Goal: Information Seeking & Learning: Learn about a topic

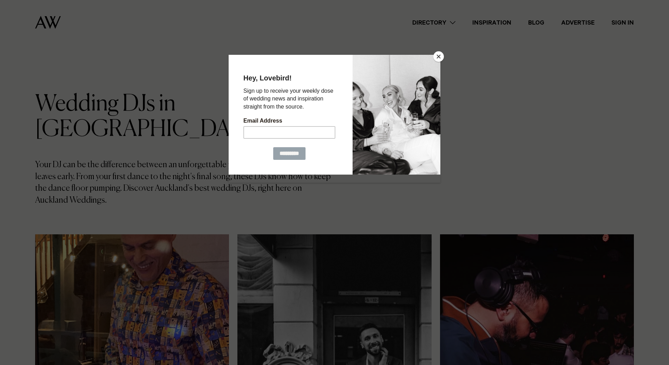
click at [443, 53] on div at bounding box center [334, 182] width 669 height 365
click at [442, 54] on button "Close" at bounding box center [438, 56] width 11 height 11
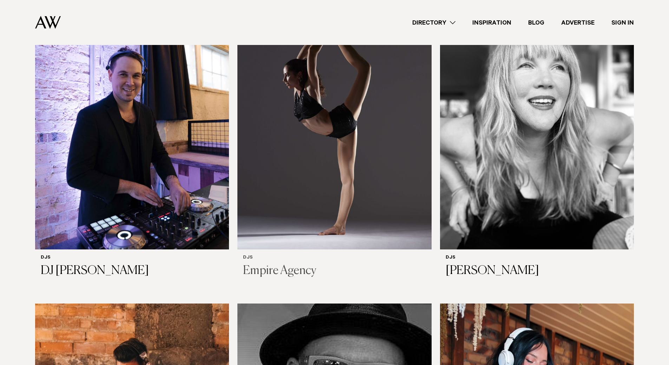
scroll to position [456, 0]
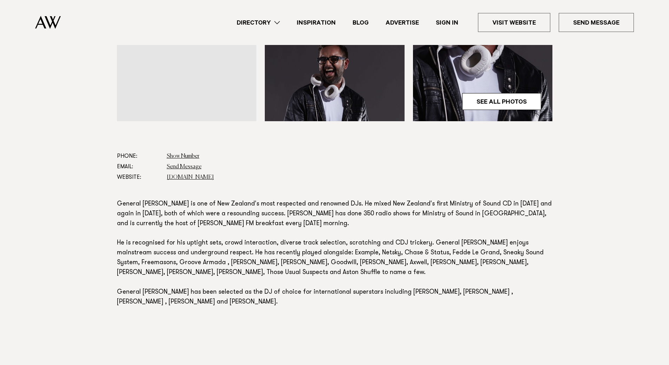
scroll to position [316, 0]
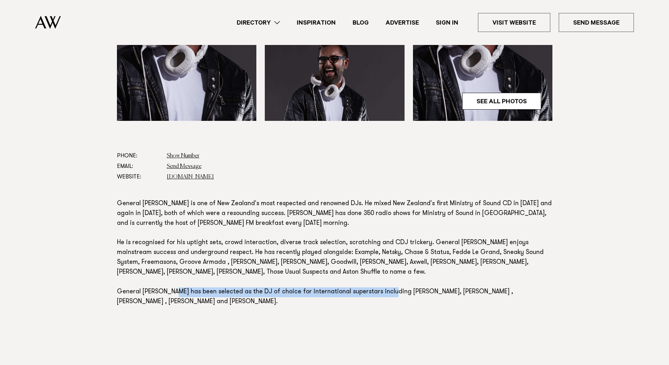
drag, startPoint x: 352, startPoint y: 265, endPoint x: 483, endPoint y: 284, distance: 132.3
click at [483, 284] on section "Phone: Show Number 021 889 551 Email: Send Message Website: www.findadj.co.nz R…" at bounding box center [334, 244] width 435 height 186
click at [482, 284] on section "Phone: Show Number 021 889 551 Email: Send Message Website: www.findadj.co.nz R…" at bounding box center [334, 244] width 435 height 186
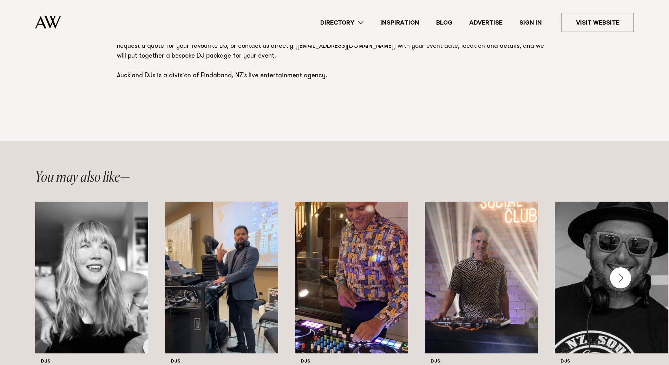
scroll to position [351, 0]
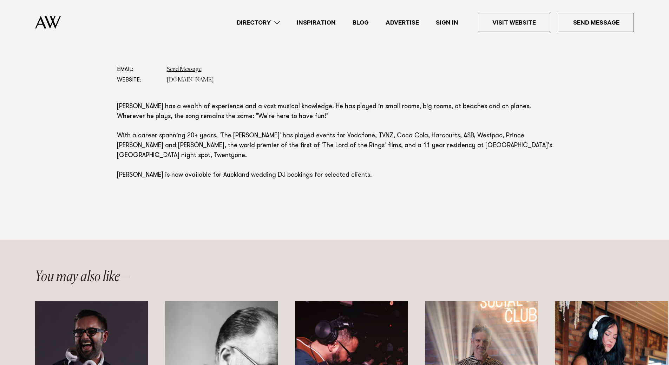
scroll to position [316, 0]
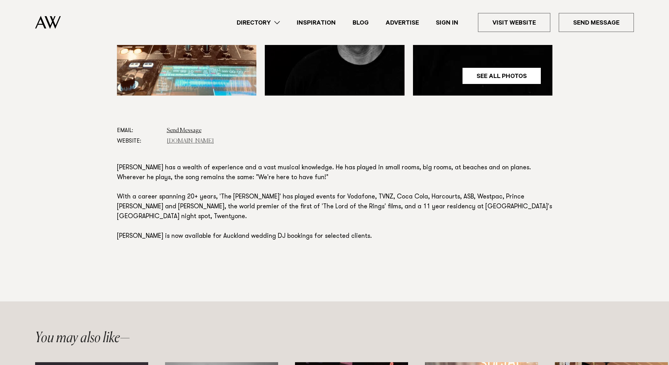
click at [195, 139] on link "www.findadj.co.nz" at bounding box center [190, 141] width 47 height 6
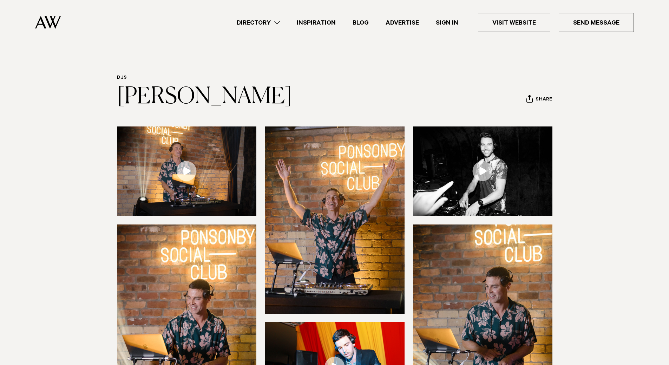
scroll to position [35, 0]
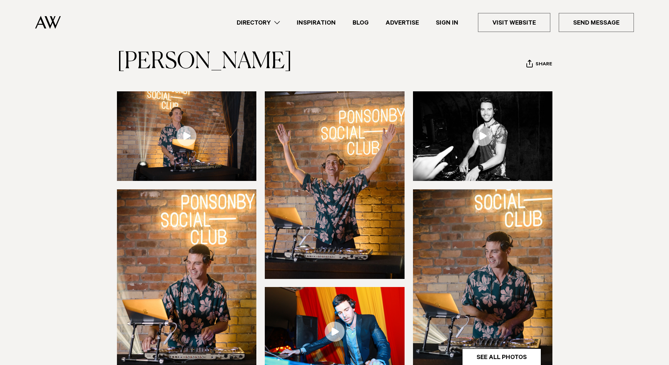
click at [187, 131] on link at bounding box center [187, 136] width 140 height 90
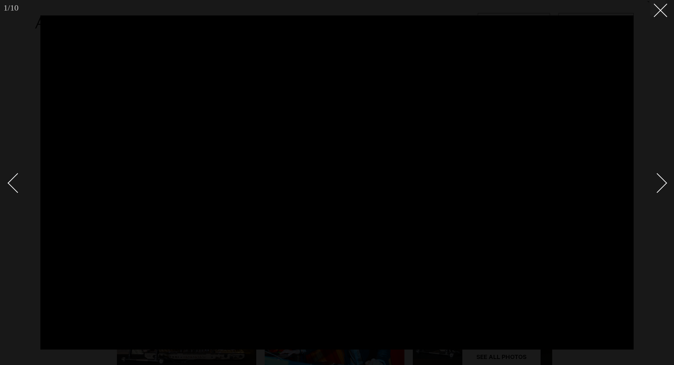
click at [668, 98] on div at bounding box center [337, 182] width 674 height 365
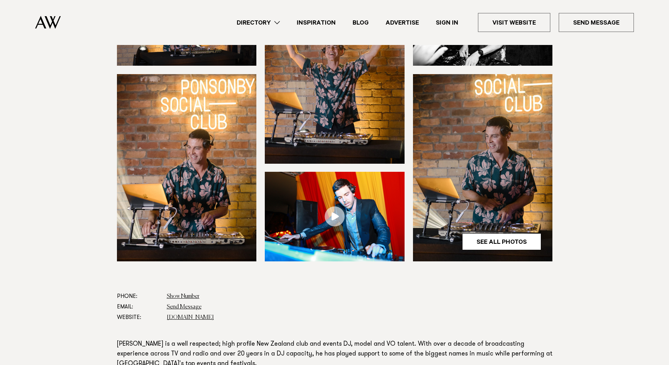
scroll to position [211, 0]
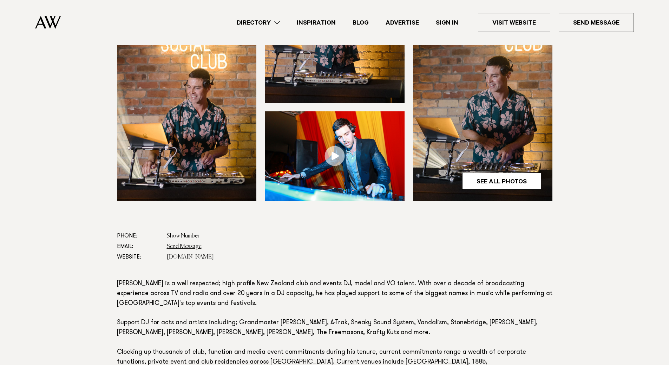
click at [190, 253] on dd "www.findadj.co.nz" at bounding box center [359, 257] width 385 height 11
click at [192, 255] on link "[DOMAIN_NAME]" at bounding box center [190, 257] width 47 height 6
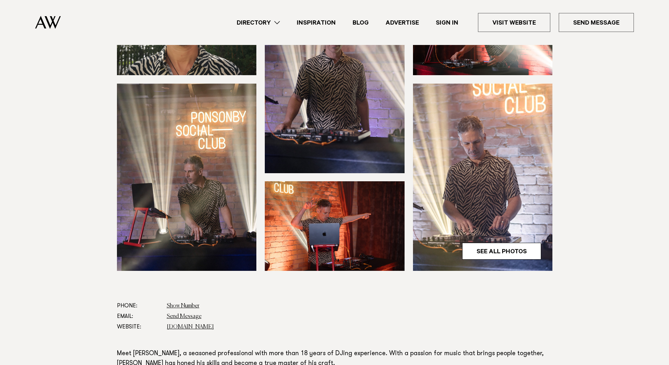
scroll to position [140, 0]
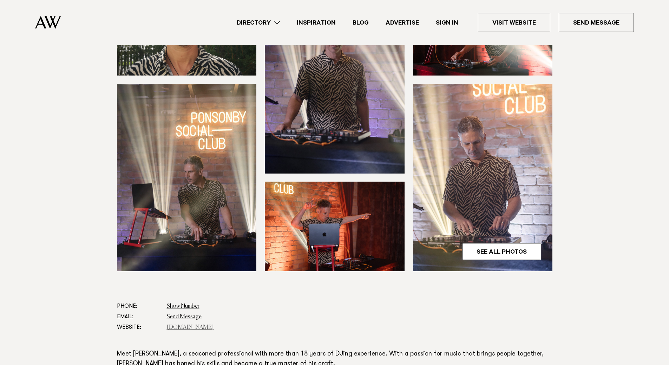
click at [197, 329] on link "[DOMAIN_NAME]" at bounding box center [190, 327] width 47 height 6
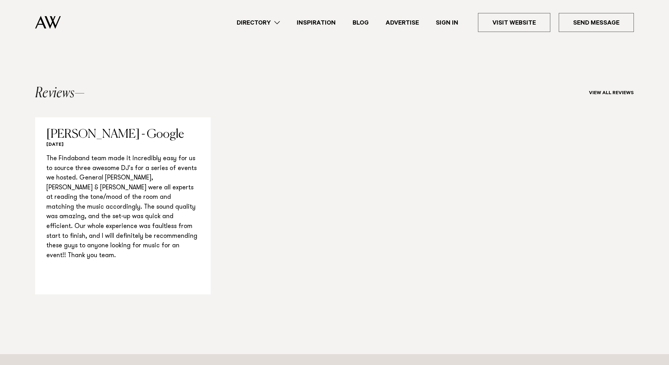
scroll to position [597, 0]
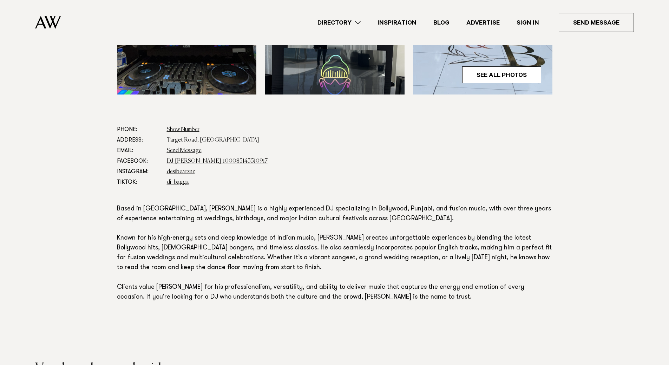
scroll to position [421, 0]
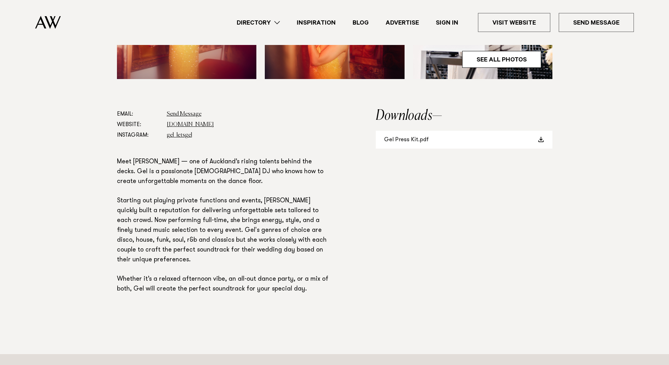
scroll to position [246, 0]
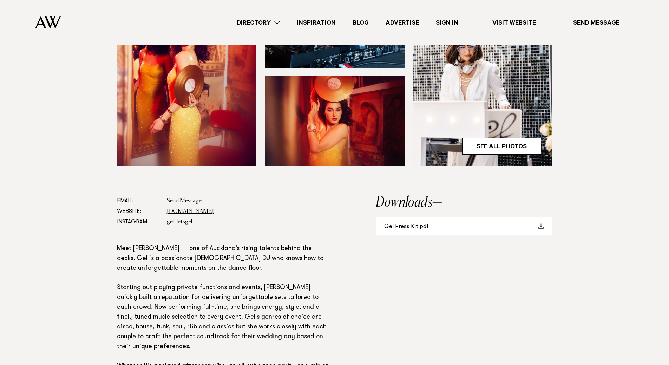
click at [415, 226] on link "Gel Press Kit.pdf" at bounding box center [464, 226] width 177 height 18
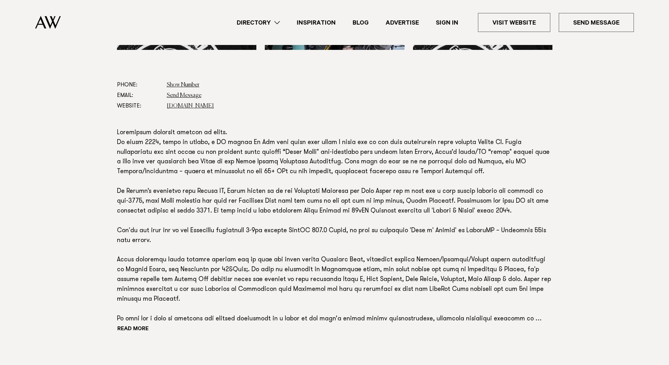
scroll to position [386, 0]
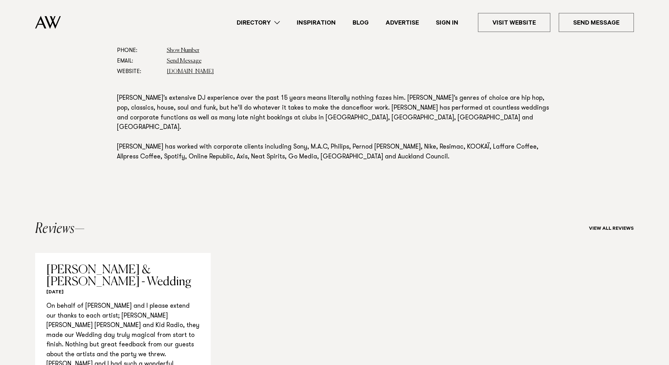
scroll to position [316, 0]
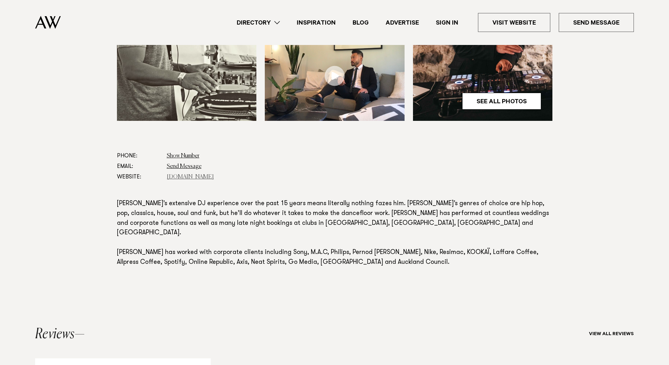
click at [188, 174] on link "[DOMAIN_NAME]" at bounding box center [190, 177] width 47 height 6
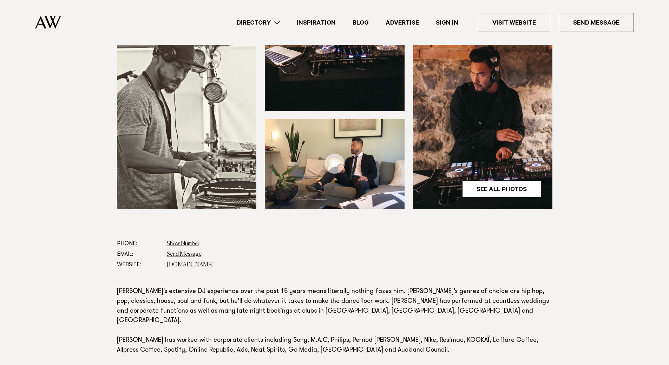
scroll to position [140, 0]
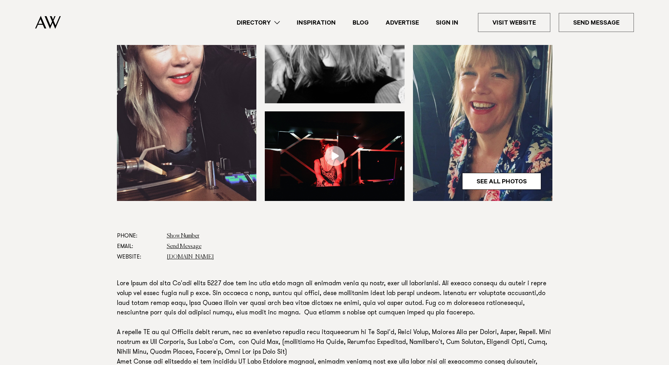
scroll to position [386, 0]
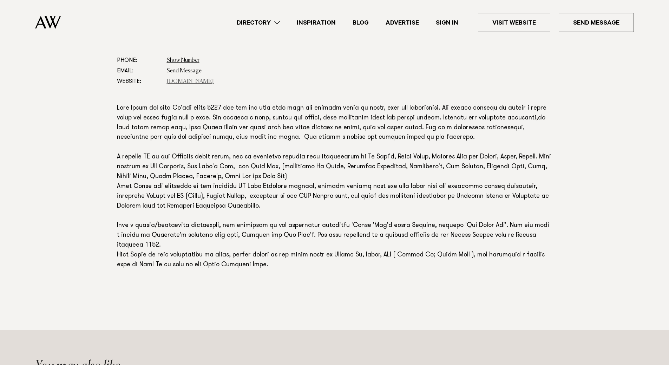
click at [172, 80] on link "[DOMAIN_NAME]" at bounding box center [190, 82] width 47 height 6
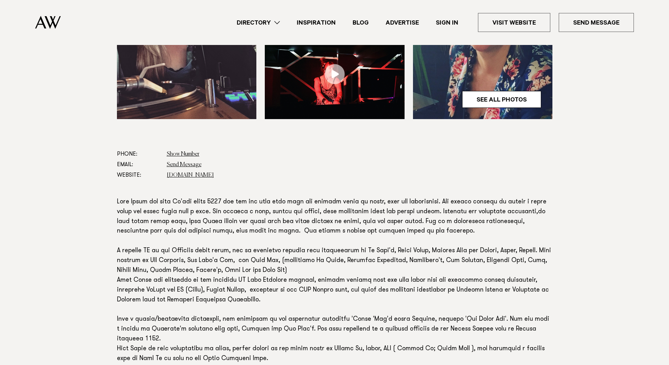
scroll to position [211, 0]
